Goal: Task Accomplishment & Management: Manage account settings

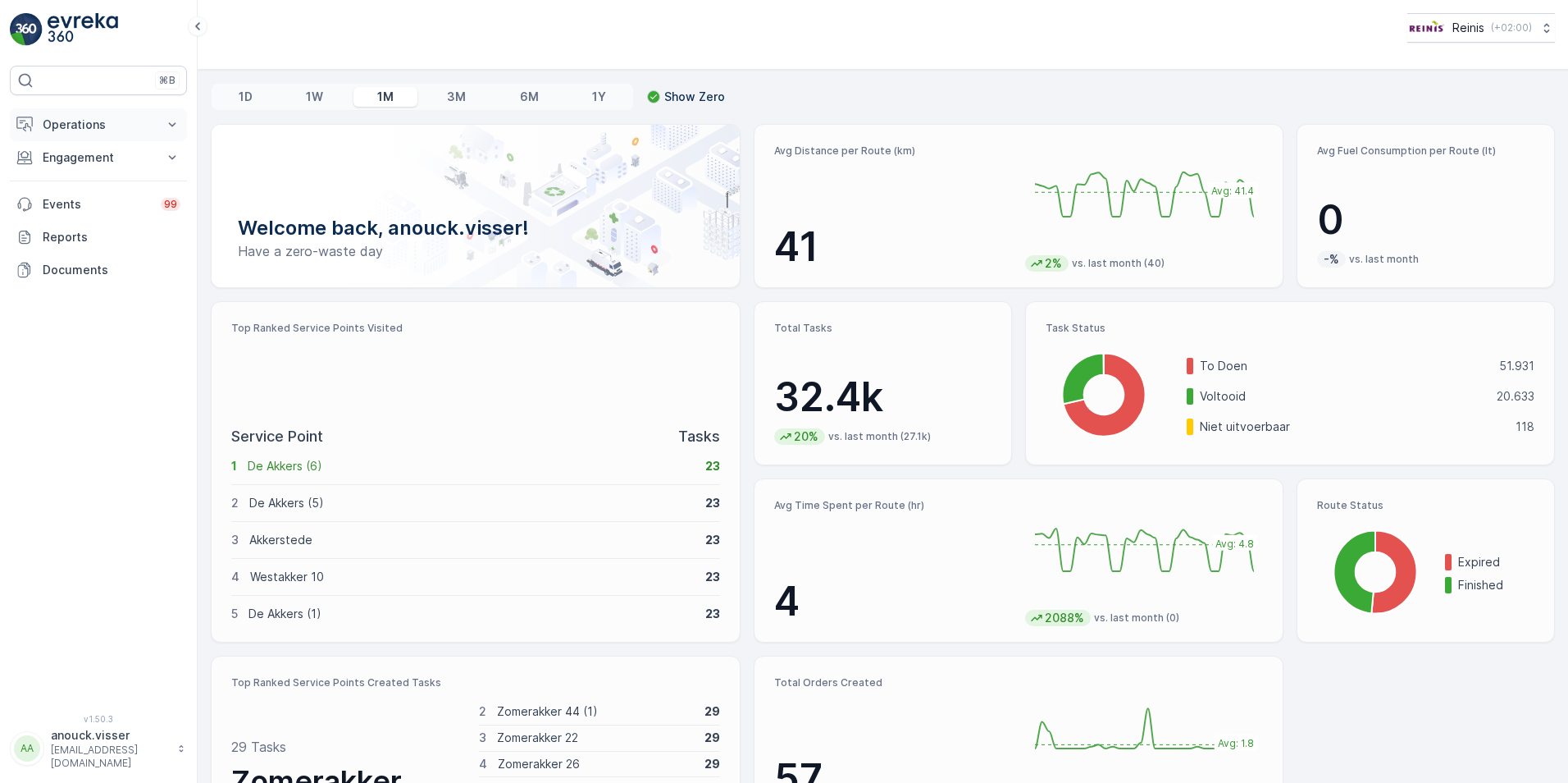
click at [163, 120] on button "Operations" at bounding box center [98, 125] width 177 height 33
click at [94, 199] on p "Routes & Tasks" at bounding box center [84, 198] width 84 height 17
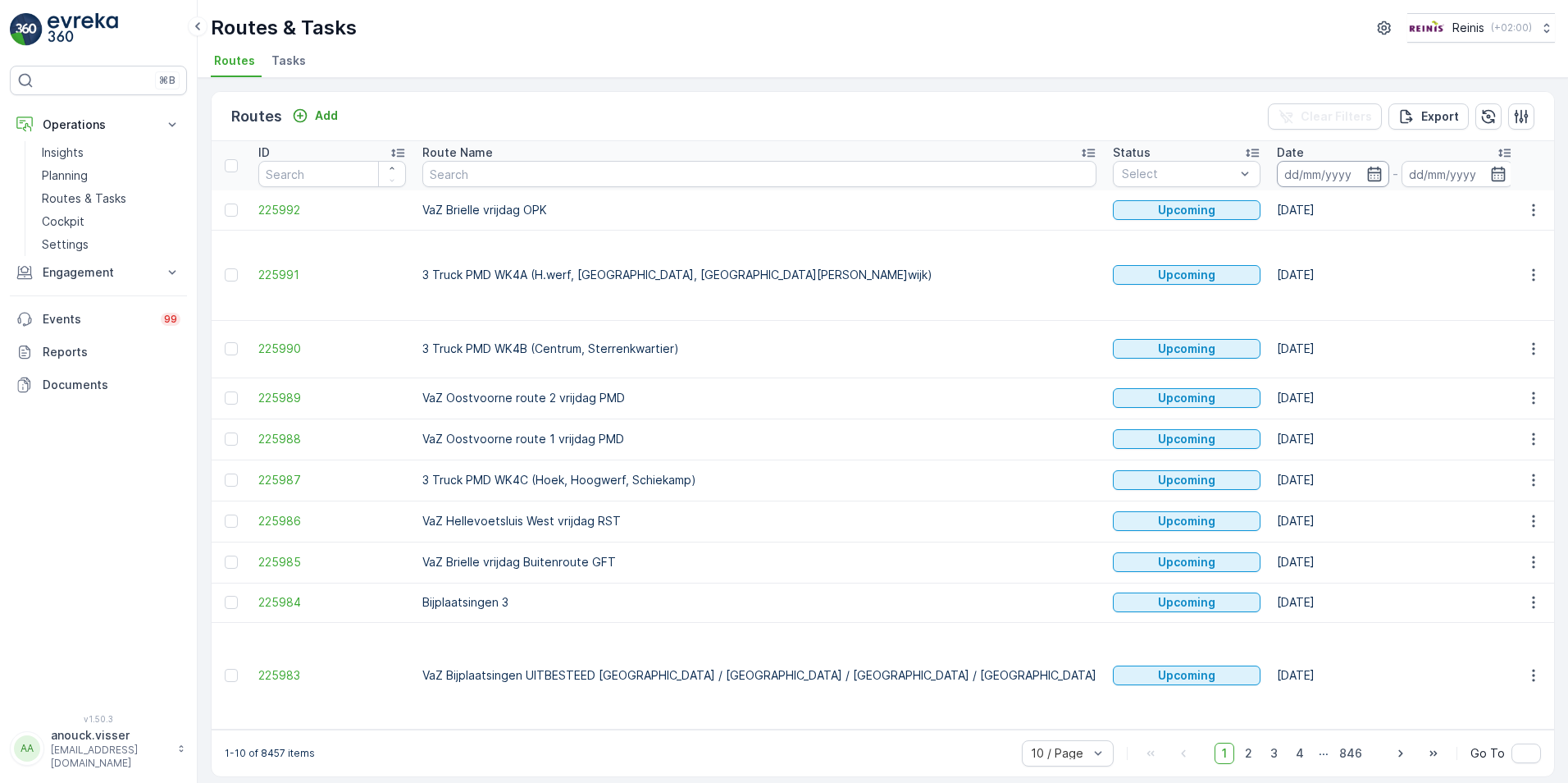
click at [1277, 166] on input at bounding box center [1333, 174] width 112 height 26
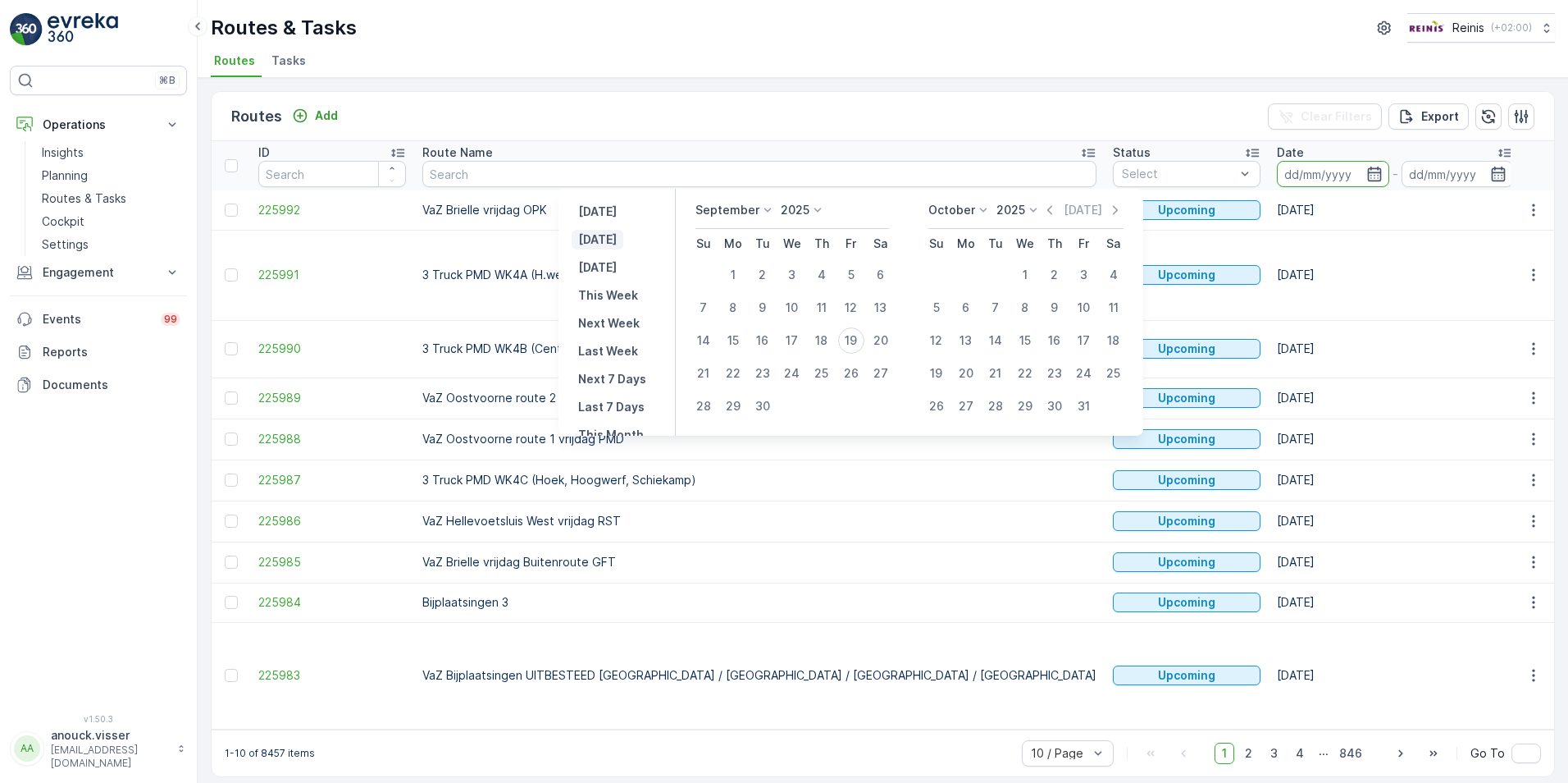
click at [611, 239] on p "[DATE]" at bounding box center [597, 239] width 38 height 17
type input "[DATE]"
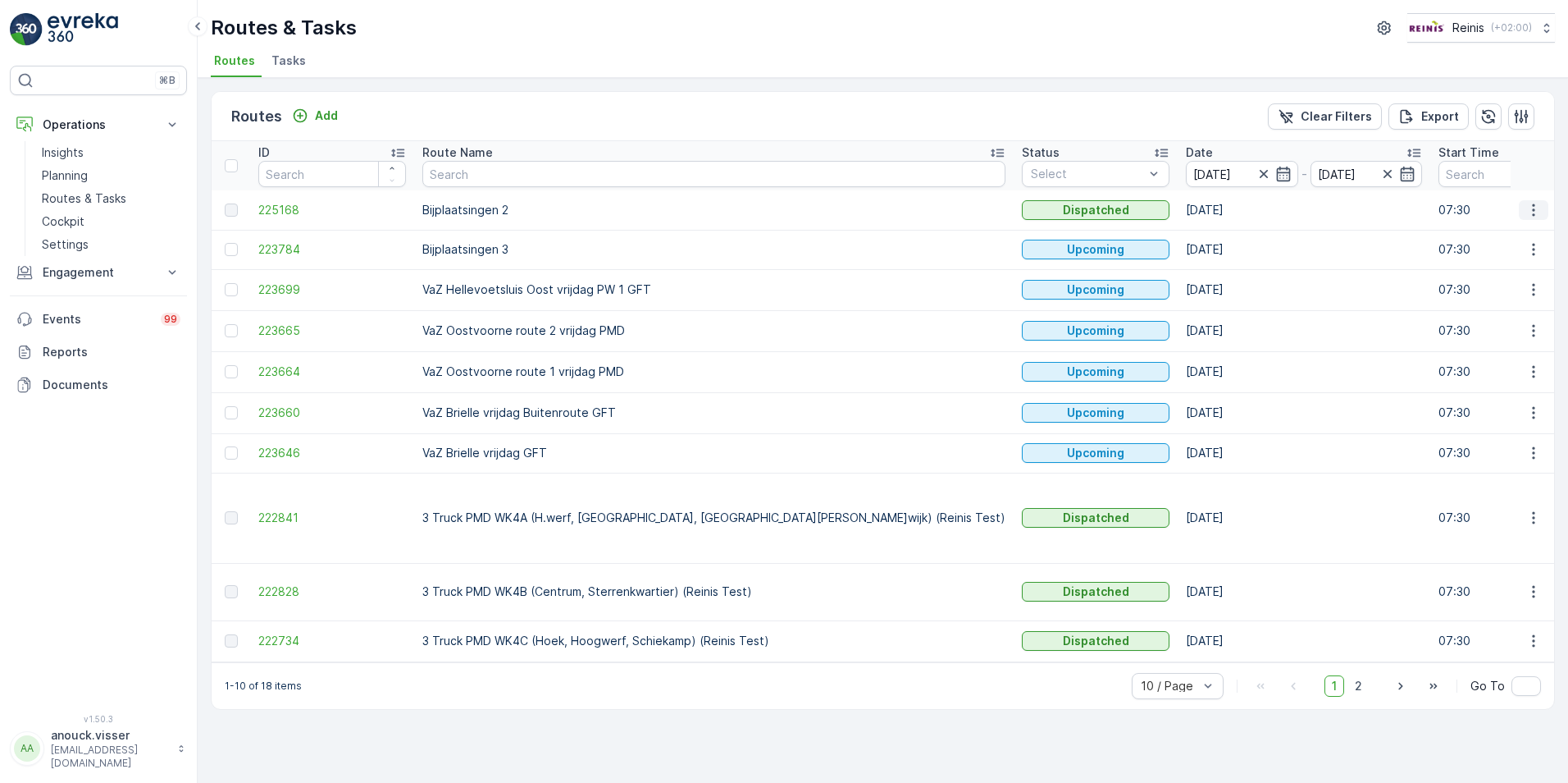
click at [1536, 208] on icon "button" at bounding box center [1534, 210] width 17 height 17
click at [1520, 246] on div "View Route Tracking" at bounding box center [1504, 258] width 126 height 23
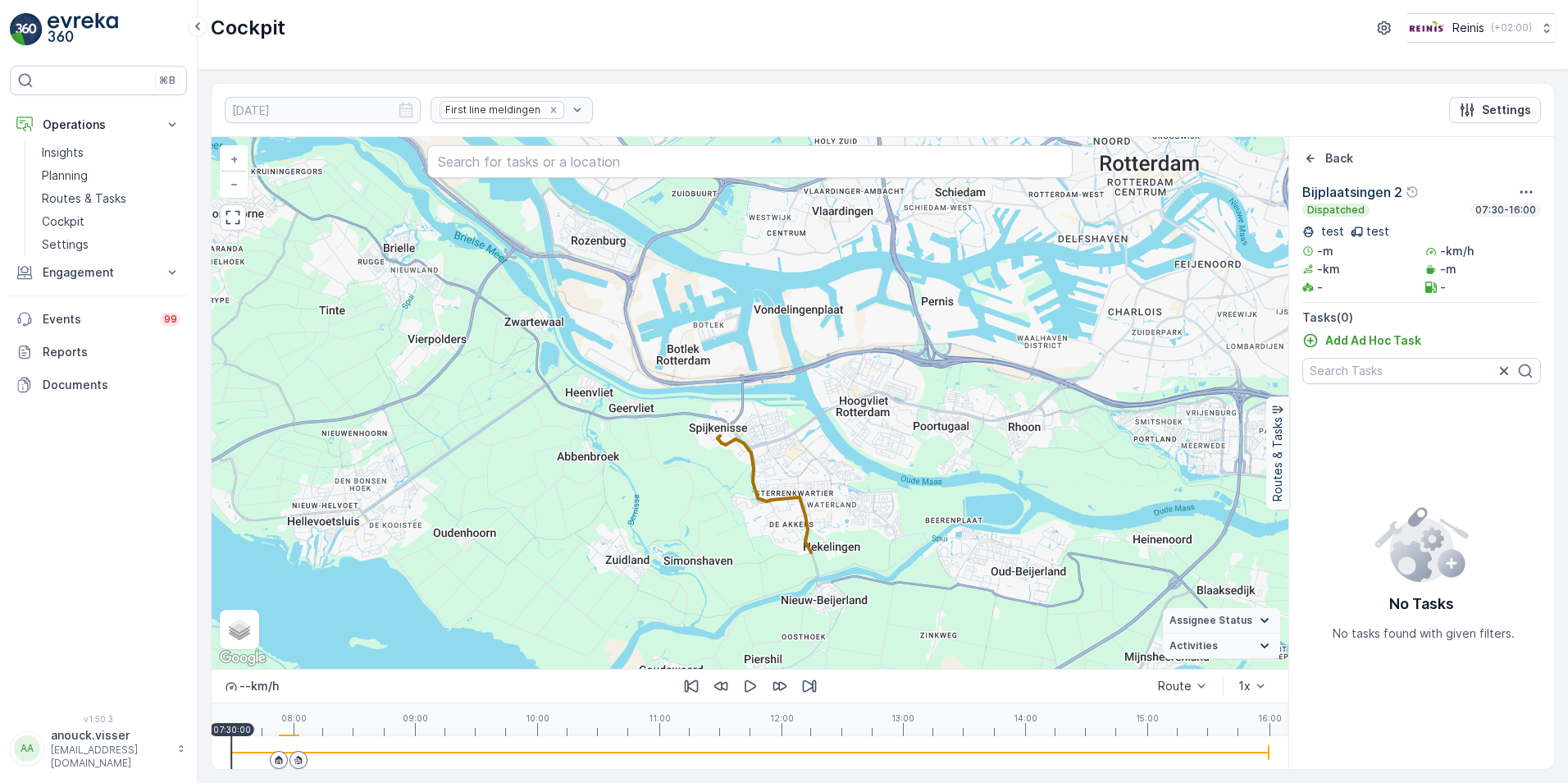
drag, startPoint x: 1078, startPoint y: 458, endPoint x: 993, endPoint y: 316, distance: 165.5
click at [993, 316] on div "+ − Satellite Roadmap Terrain Hybrid Leaflet Keyboard shortcuts Map Data Map da…" at bounding box center [750, 403] width 1077 height 532
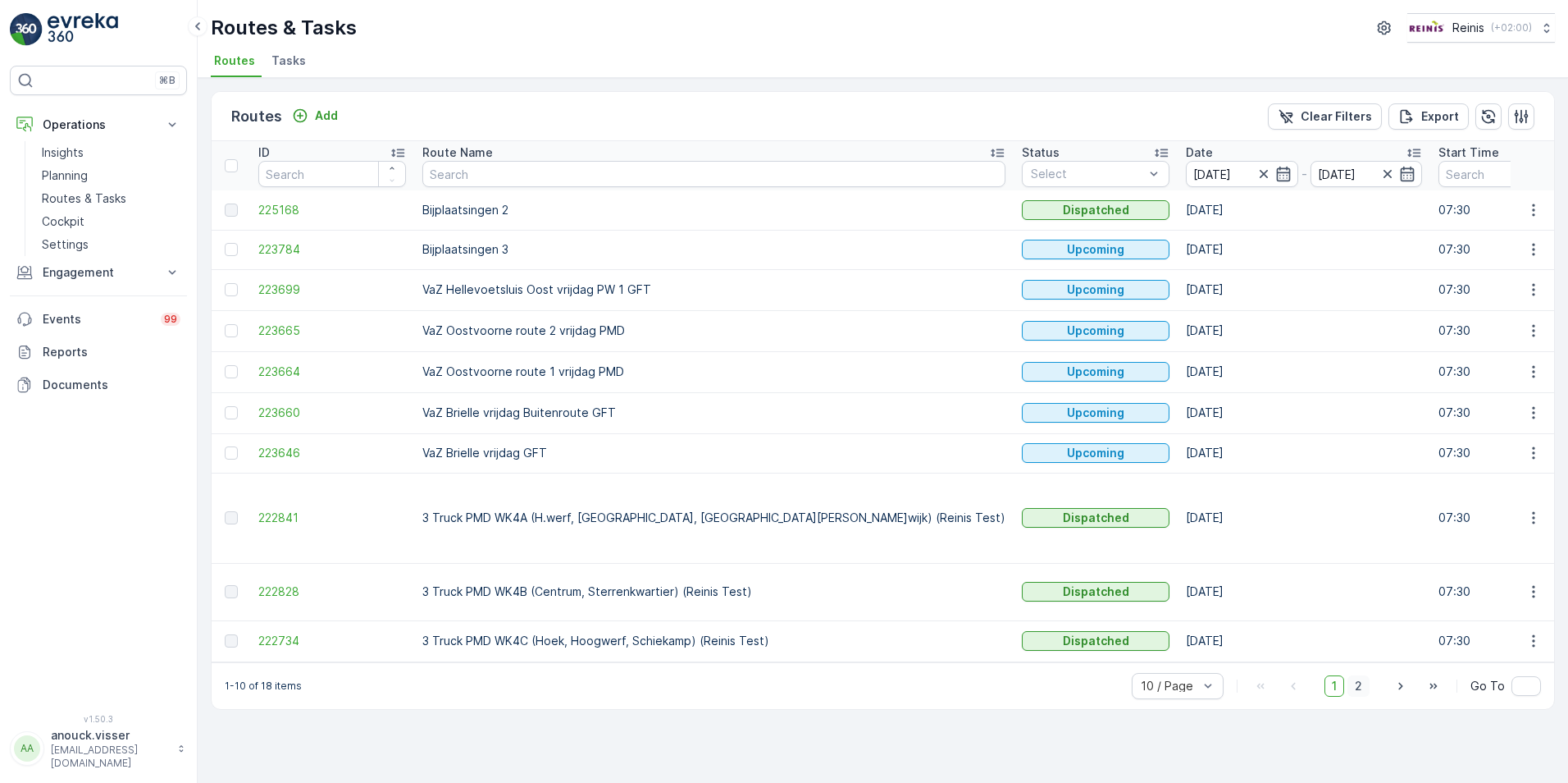
click at [1364, 675] on span "2" at bounding box center [1358, 686] width 22 height 22
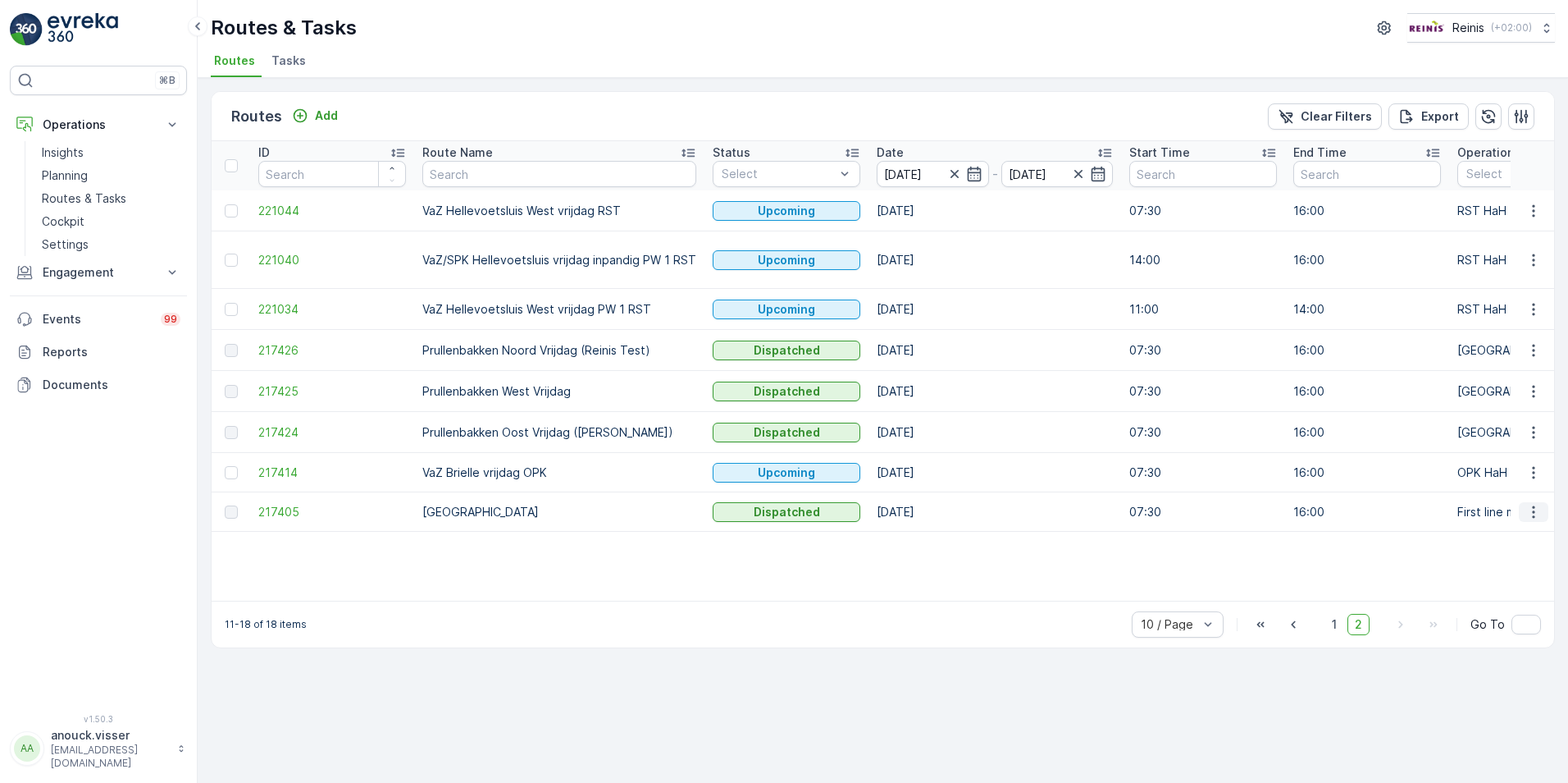
click at [1530, 508] on icon "button" at bounding box center [1534, 511] width 17 height 17
click at [1528, 535] on span "See More Details" at bounding box center [1495, 537] width 95 height 17
click at [1530, 516] on icon "button" at bounding box center [1534, 511] width 17 height 17
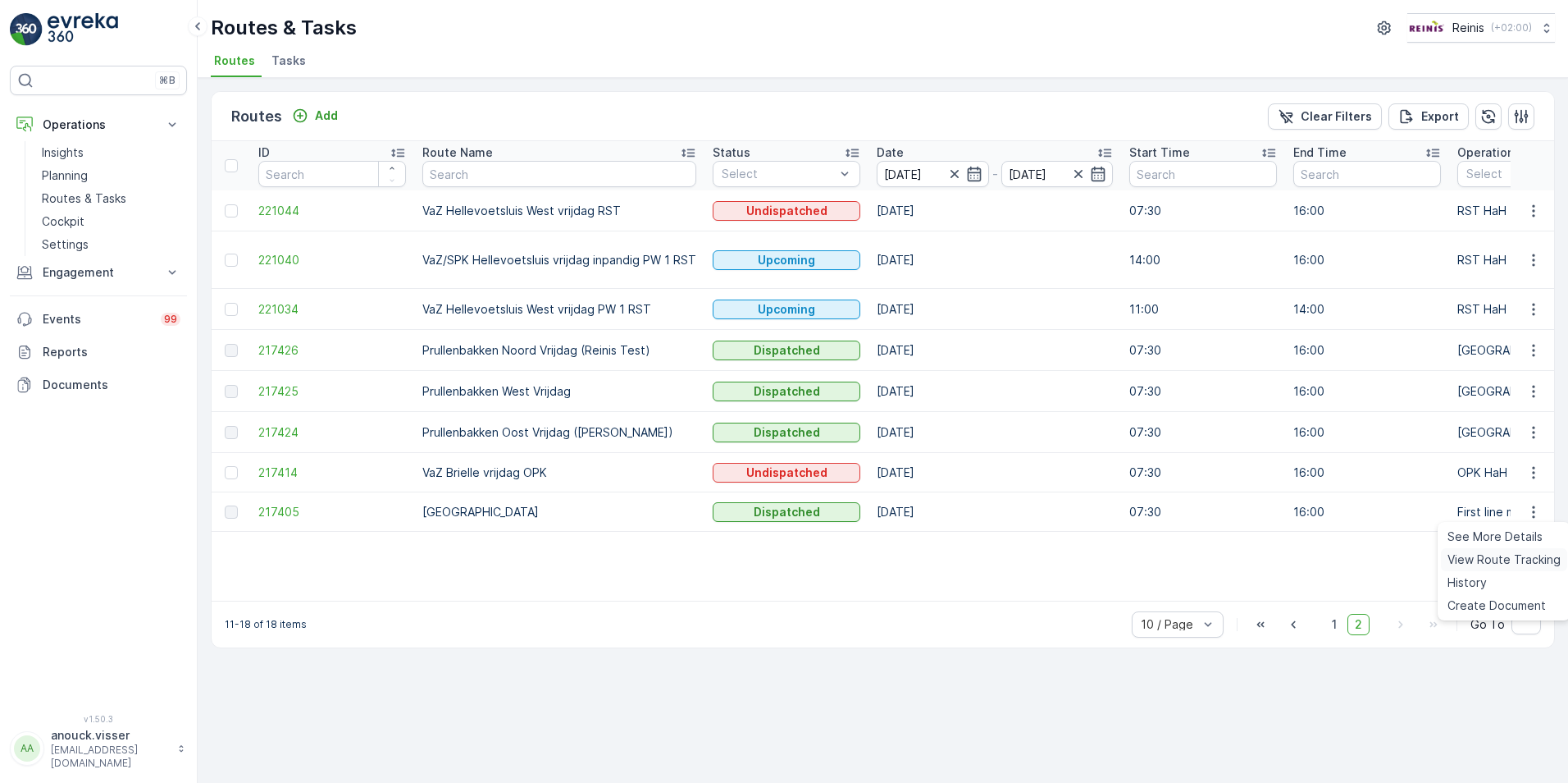
click at [1526, 555] on span "View Route Tracking" at bounding box center [1504, 559] width 113 height 17
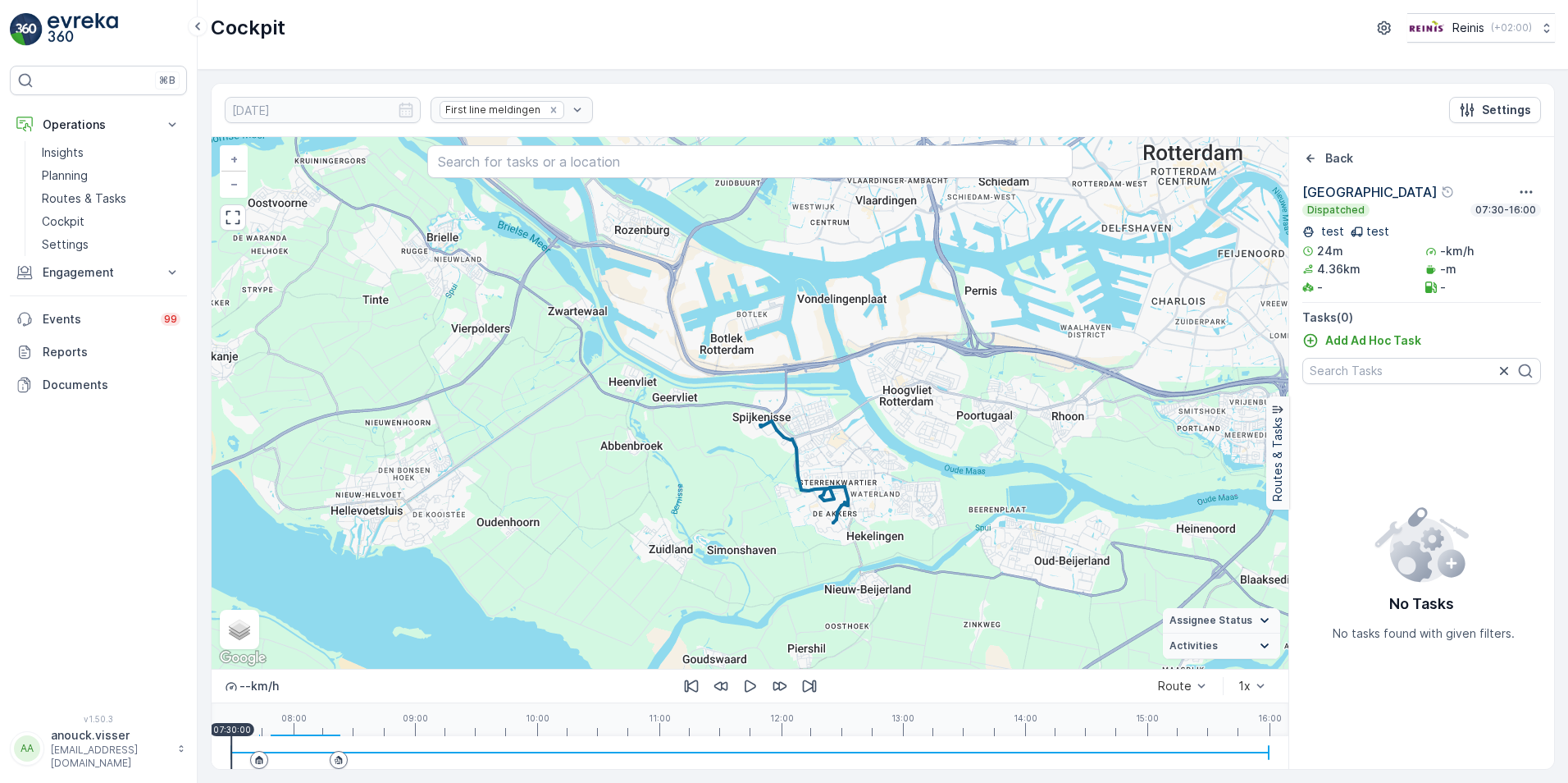
drag, startPoint x: 1017, startPoint y: 508, endPoint x: 996, endPoint y: 413, distance: 97.3
click at [996, 413] on div "+ − Satellite Roadmap Terrain Hybrid Leaflet Keyboard shortcuts Map Data Map da…" at bounding box center [750, 403] width 1077 height 532
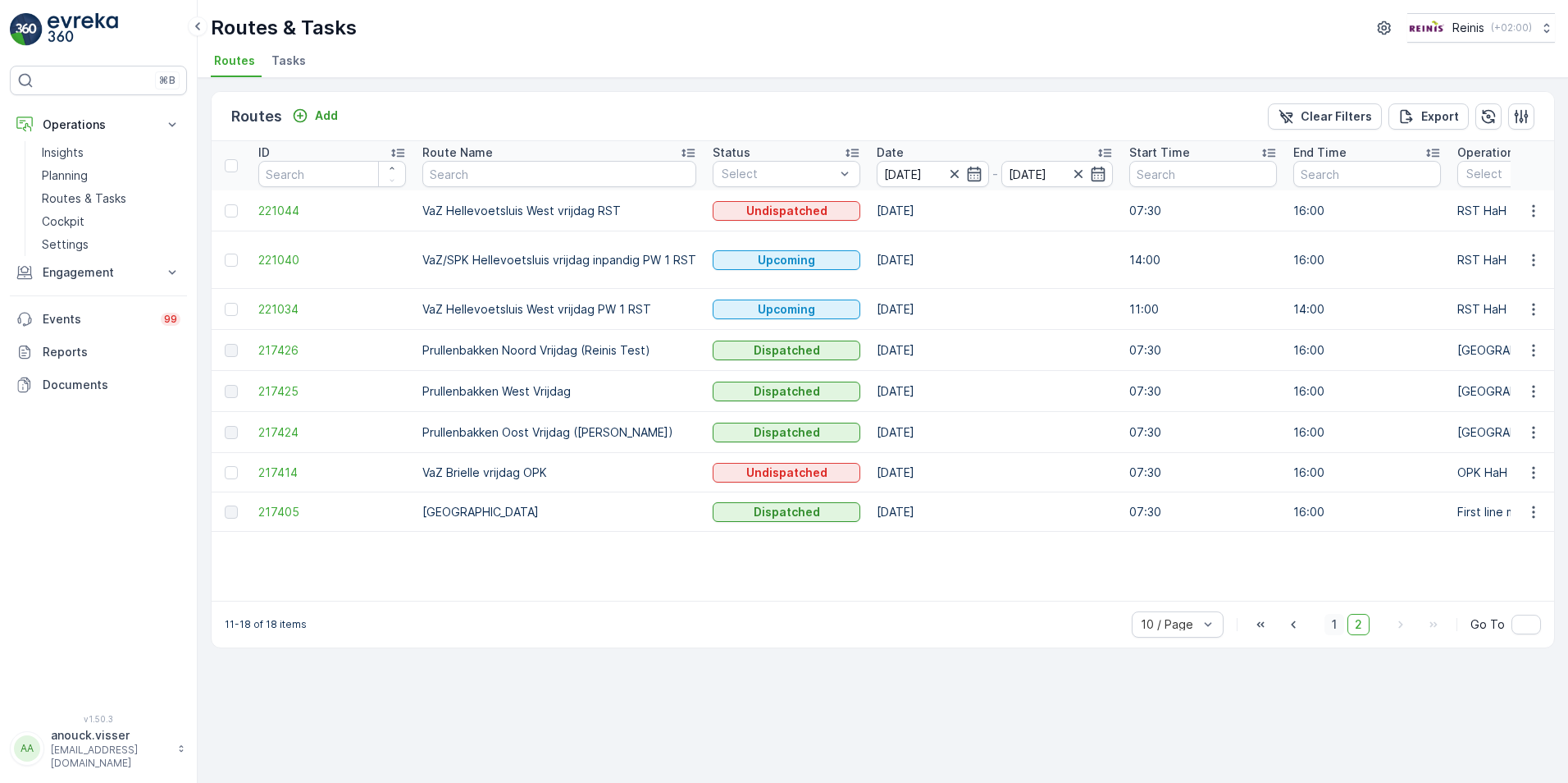
click at [1338, 624] on span "1" at bounding box center [1335, 625] width 20 height 22
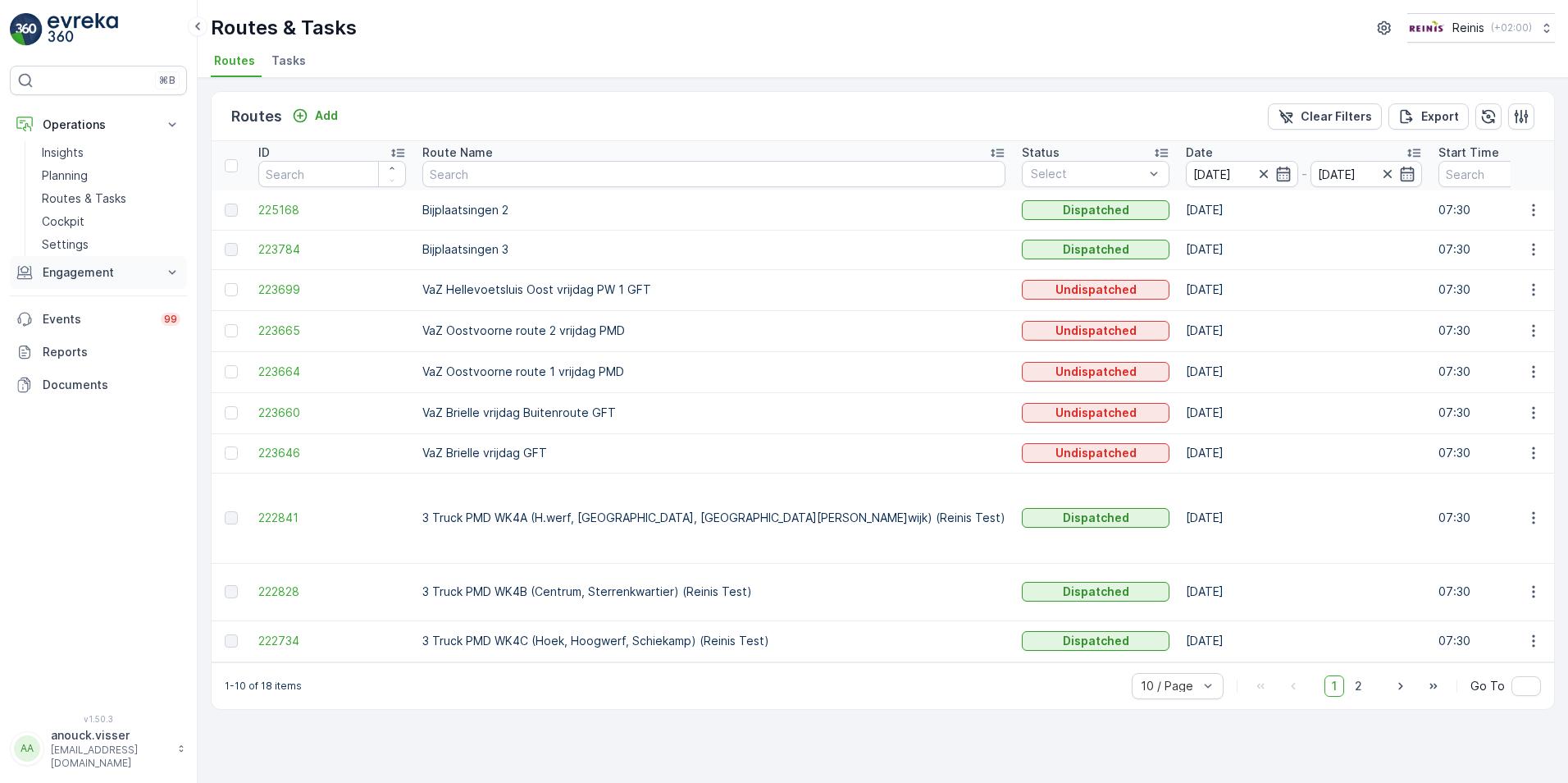
click at [72, 274] on p "Engagement" at bounding box center [99, 272] width 111 height 17
click at [83, 392] on link "Orders" at bounding box center [110, 393] width 151 height 23
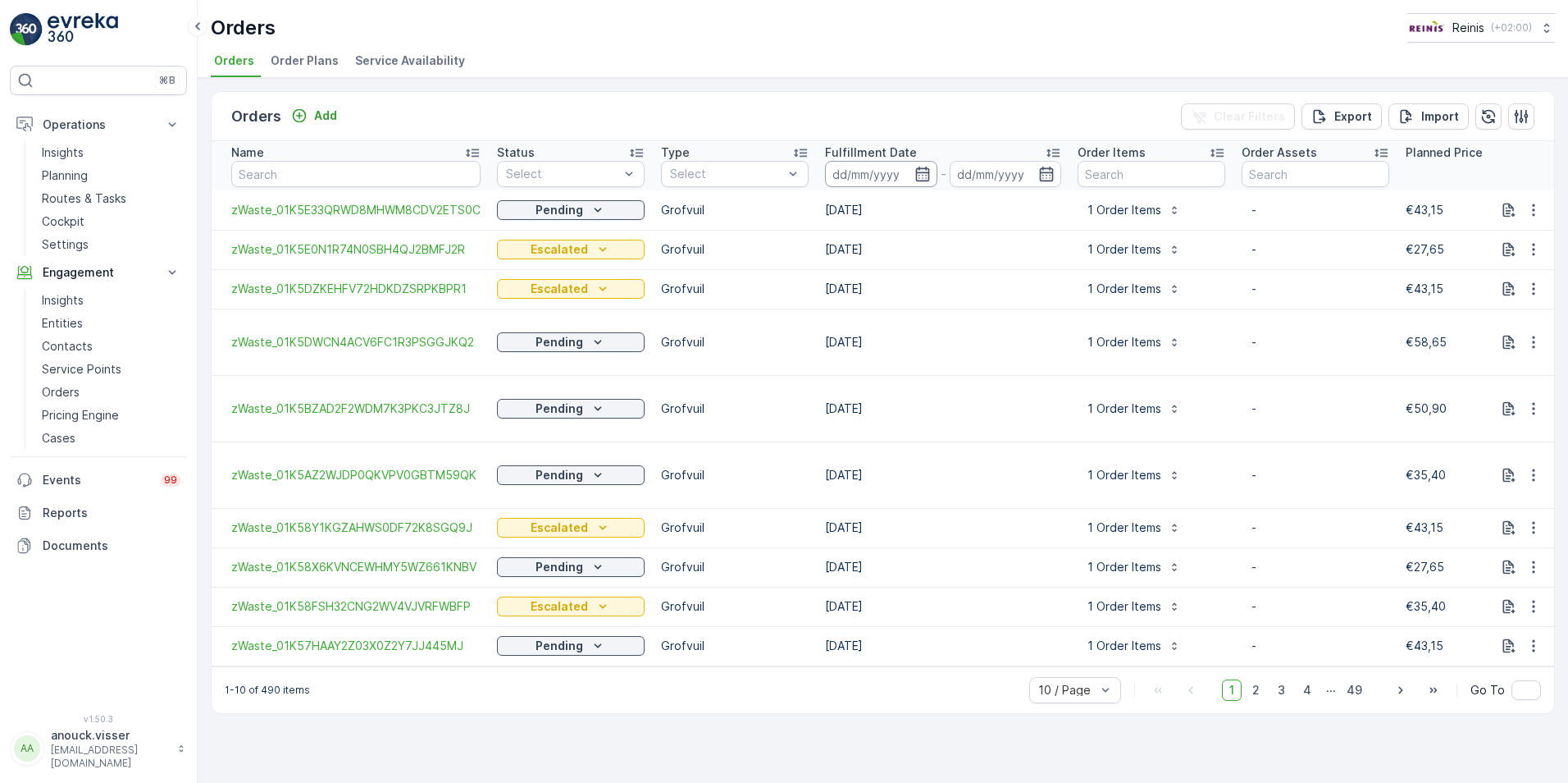
click at [854, 168] on input at bounding box center [881, 174] width 112 height 26
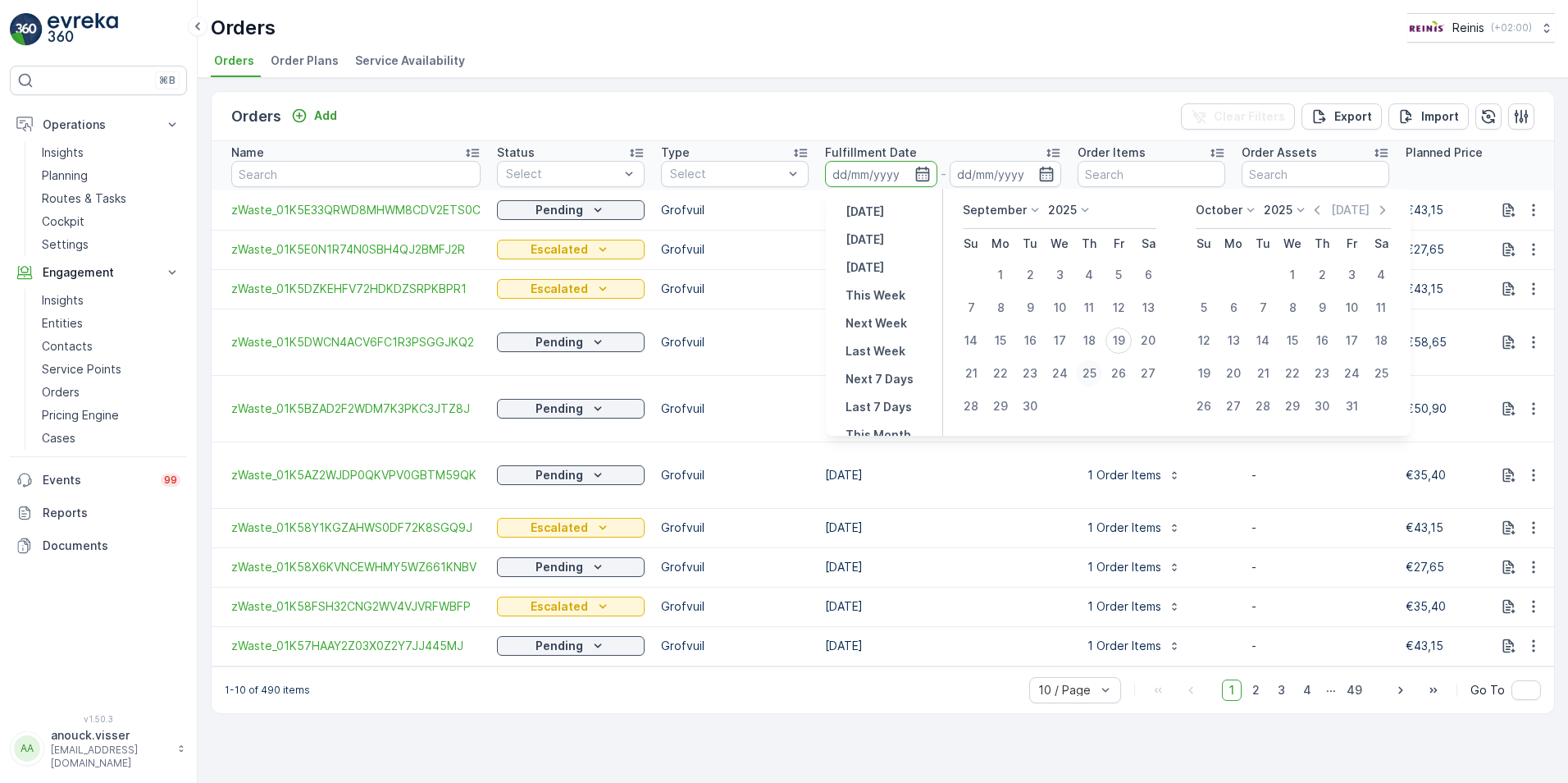
click at [1101, 374] on div "25" at bounding box center [1088, 373] width 26 height 26
type input "[DATE]"
click at [1096, 375] on div "25" at bounding box center [1088, 373] width 26 height 26
type input "[DATE]"
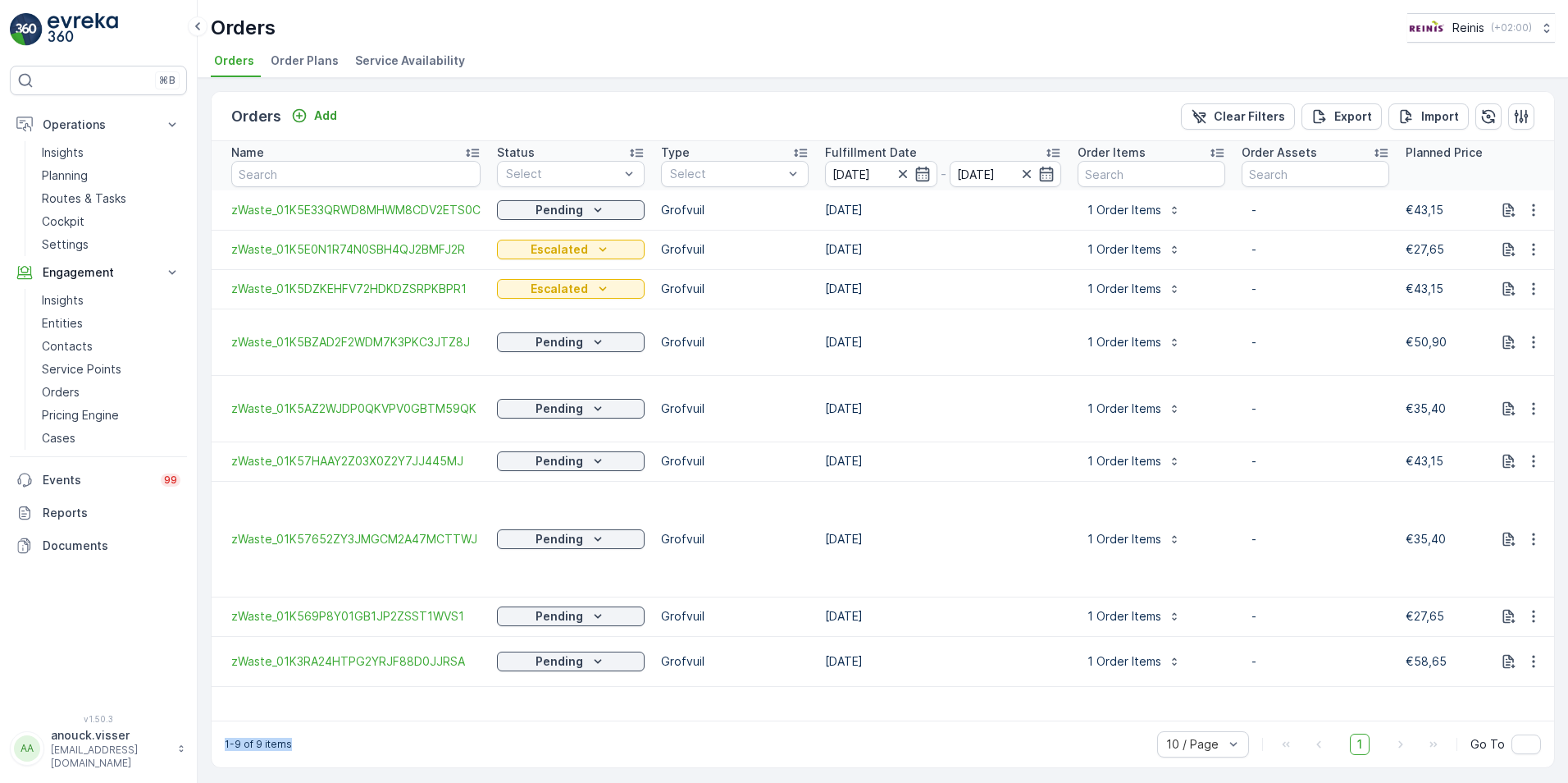
drag, startPoint x: 742, startPoint y: 713, endPoint x: 903, endPoint y: 688, distance: 162.9
click at [903, 688] on div "Orders Add Clear Filters Export Import Name Status Select Type Select Fulfillme…" at bounding box center [883, 429] width 1344 height 677
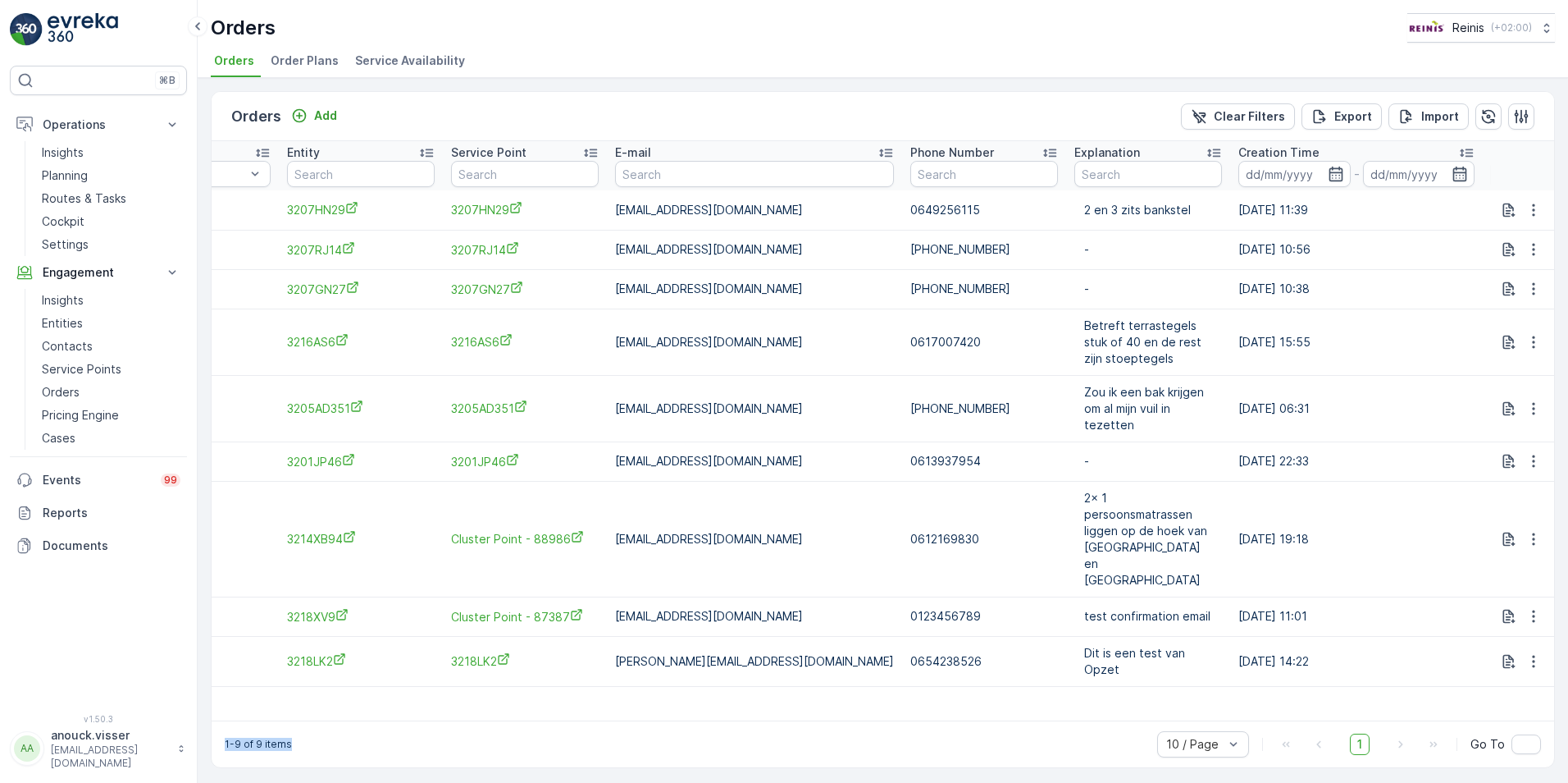
scroll to position [0, 1618]
click at [1540, 608] on icon "button" at bounding box center [1534, 616] width 17 height 17
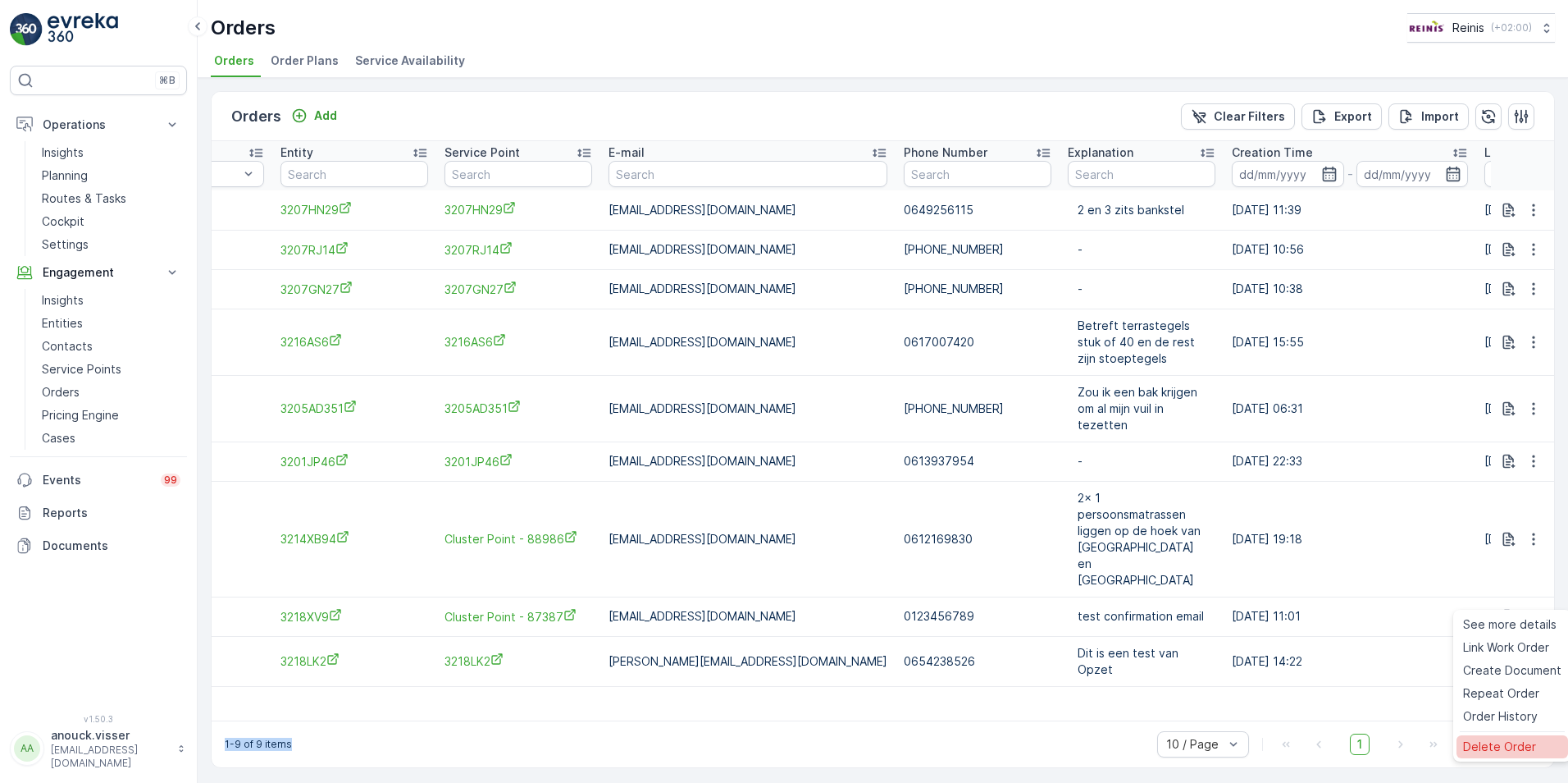
click at [1523, 746] on span "Delete Order" at bounding box center [1500, 747] width 73 height 17
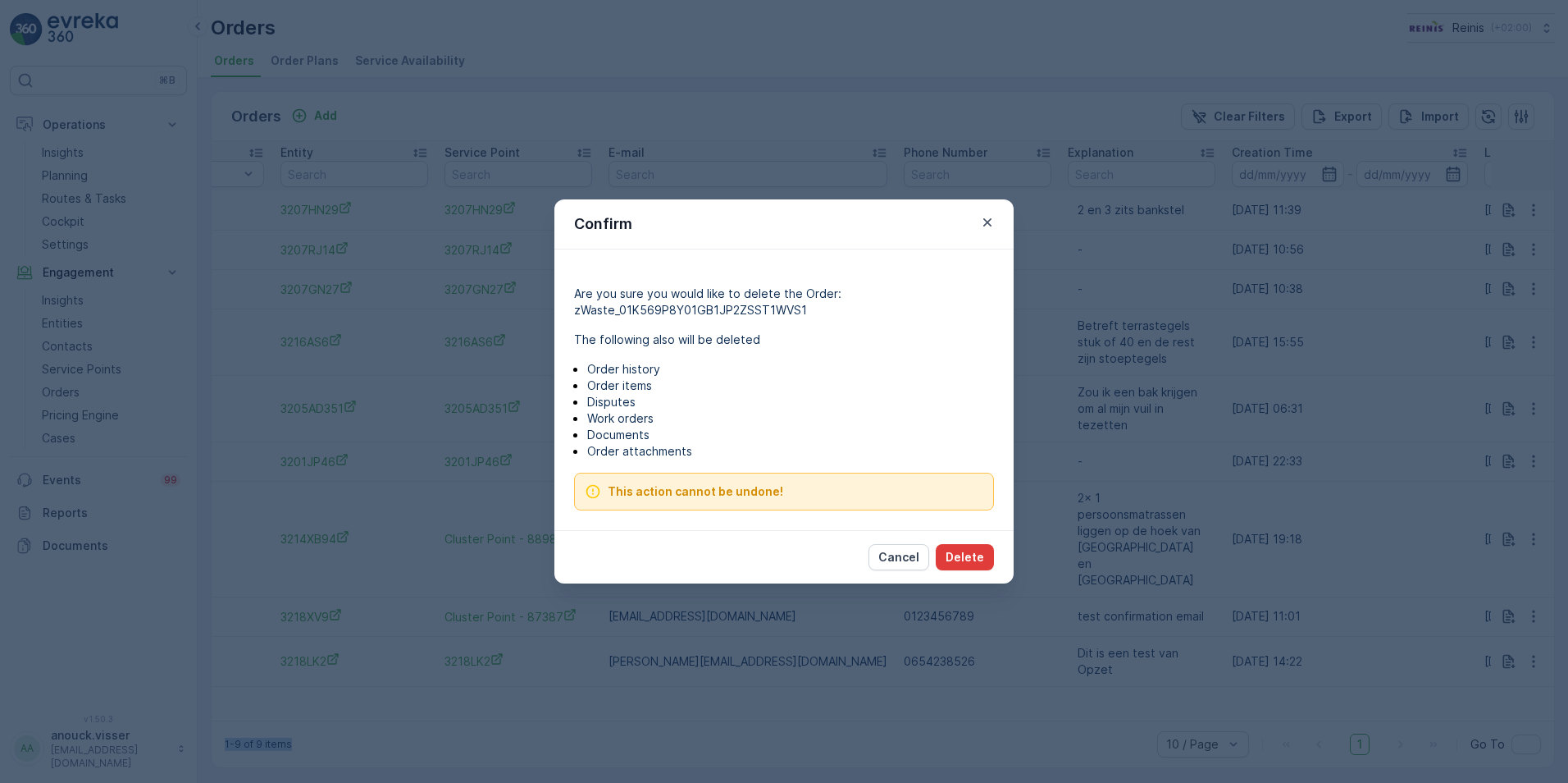
click at [979, 557] on p "Delete" at bounding box center [964, 557] width 38 height 17
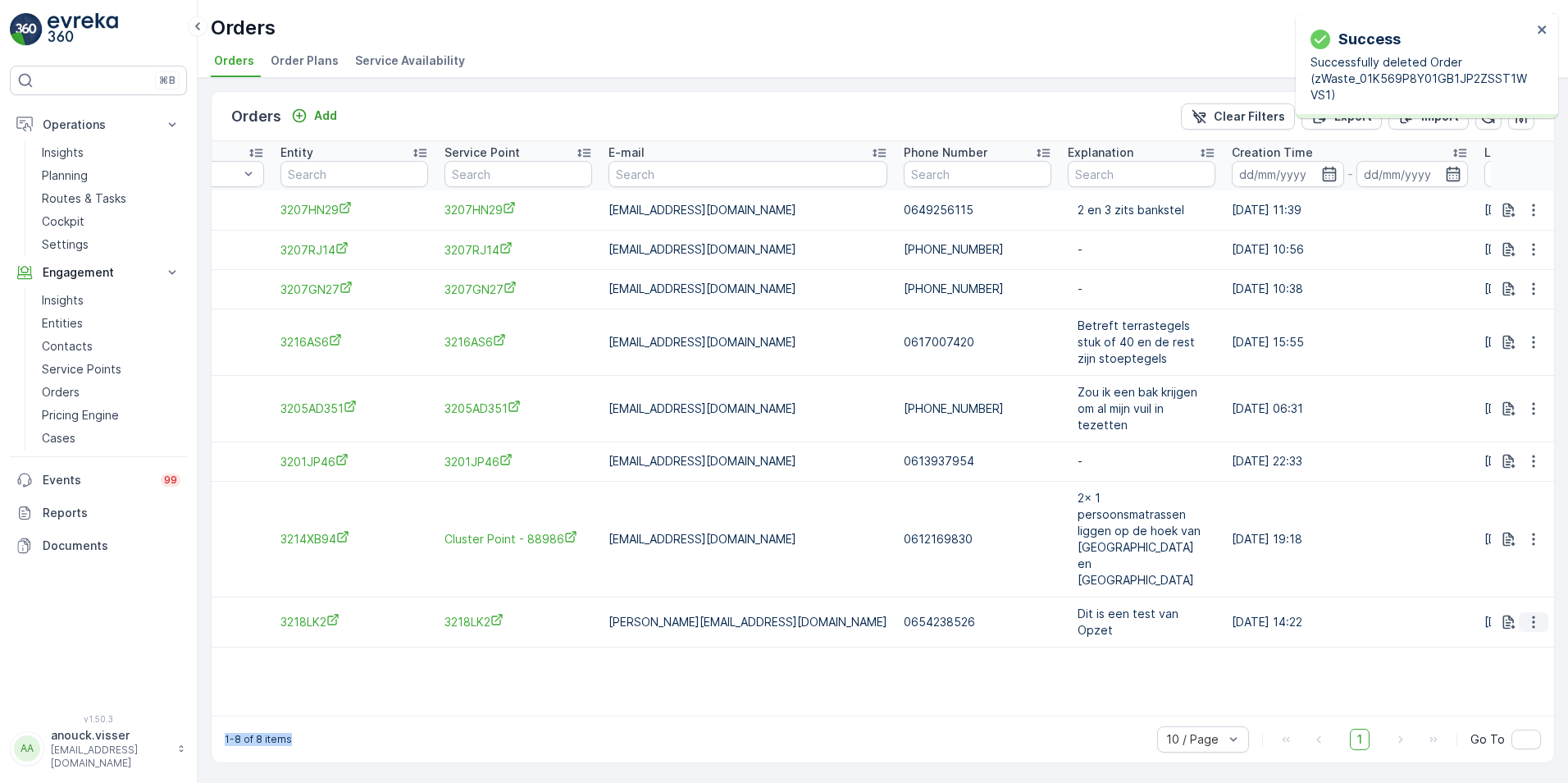
click at [1528, 614] on icon "button" at bounding box center [1534, 622] width 17 height 17
click at [1525, 755] on span "Delete Order" at bounding box center [1500, 752] width 73 height 17
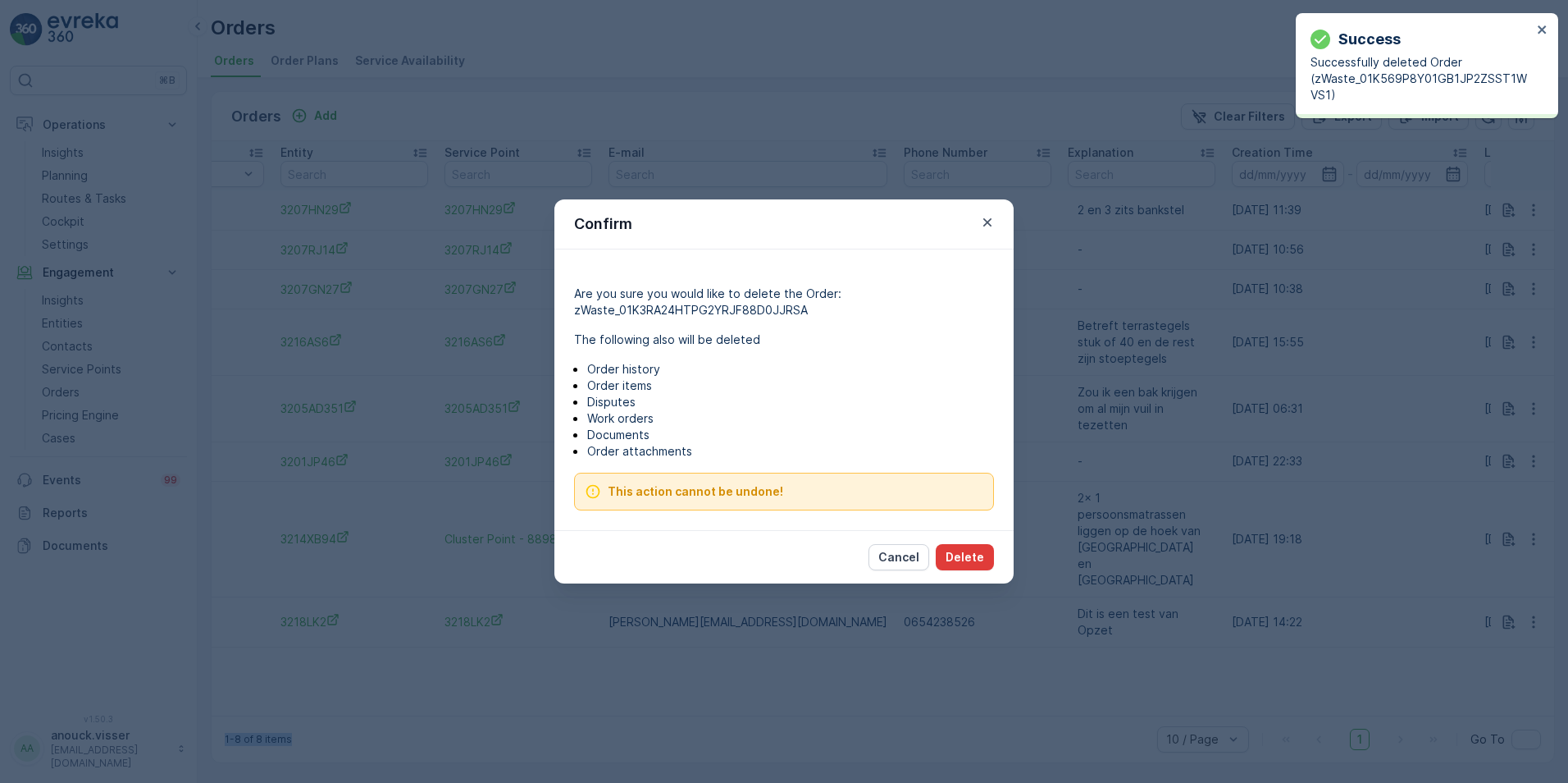
click at [992, 559] on button "Delete" at bounding box center [965, 557] width 59 height 26
